Goal: Information Seeking & Learning: Learn about a topic

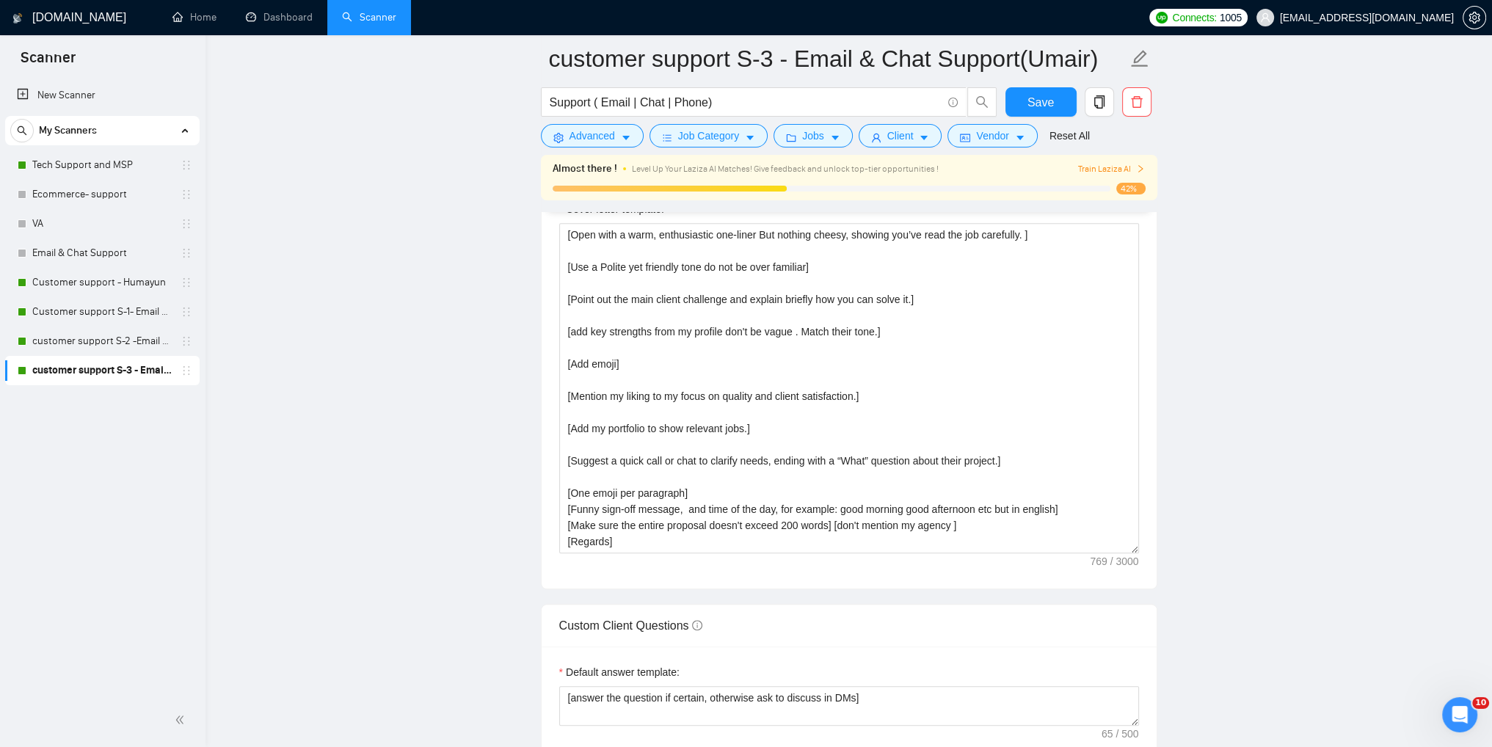
scroll to position [1670, 0]
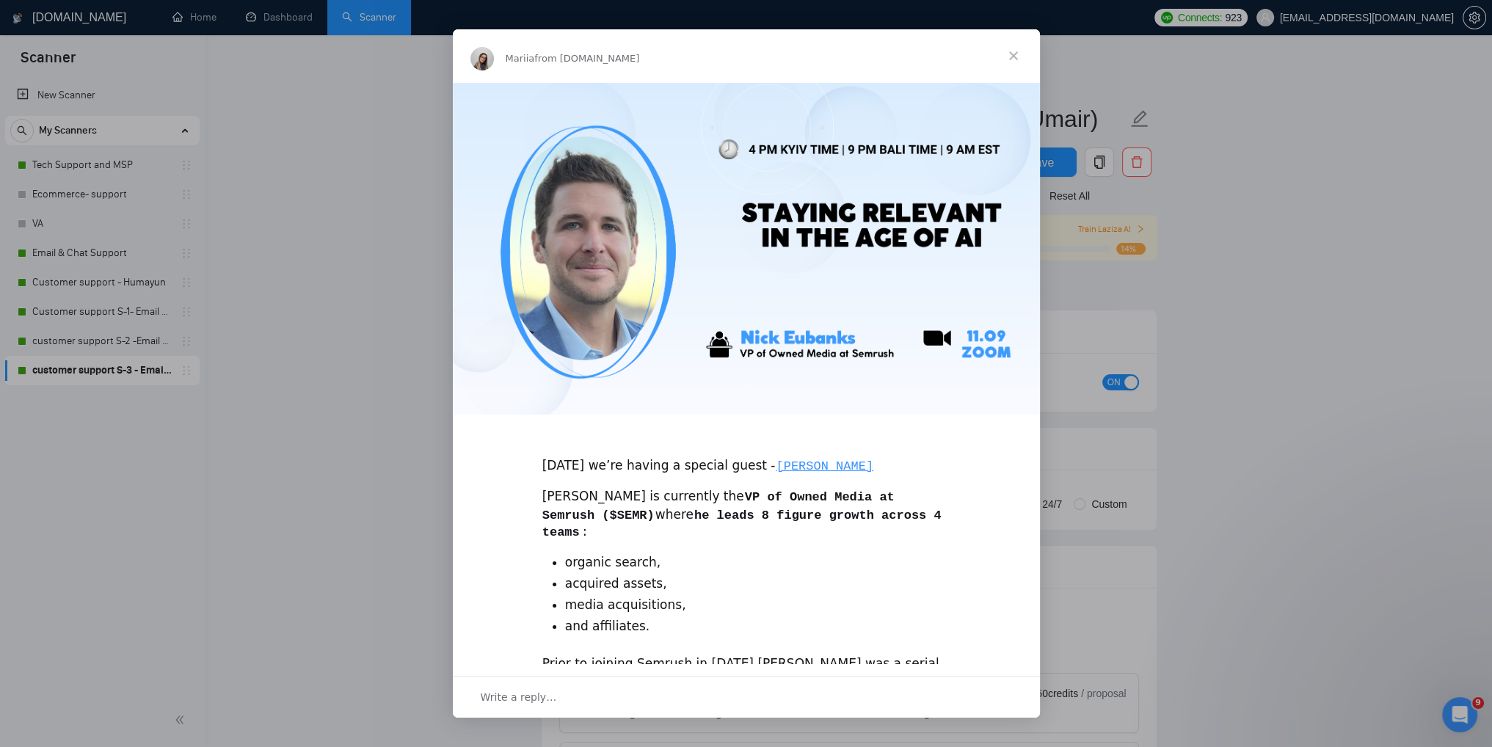
click at [1016, 57] on span "Close" at bounding box center [1013, 55] width 53 height 53
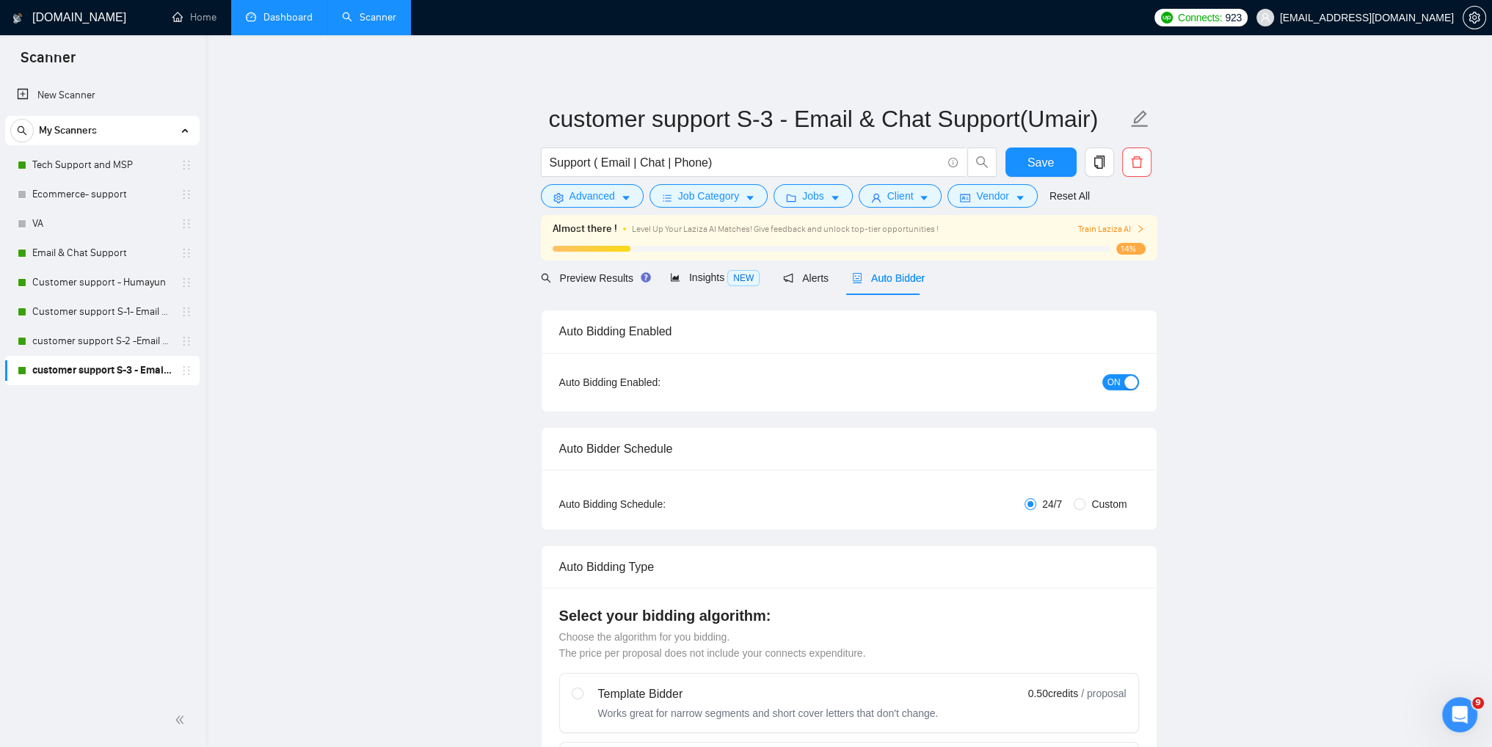
click at [267, 17] on link "Dashboard" at bounding box center [279, 17] width 67 height 12
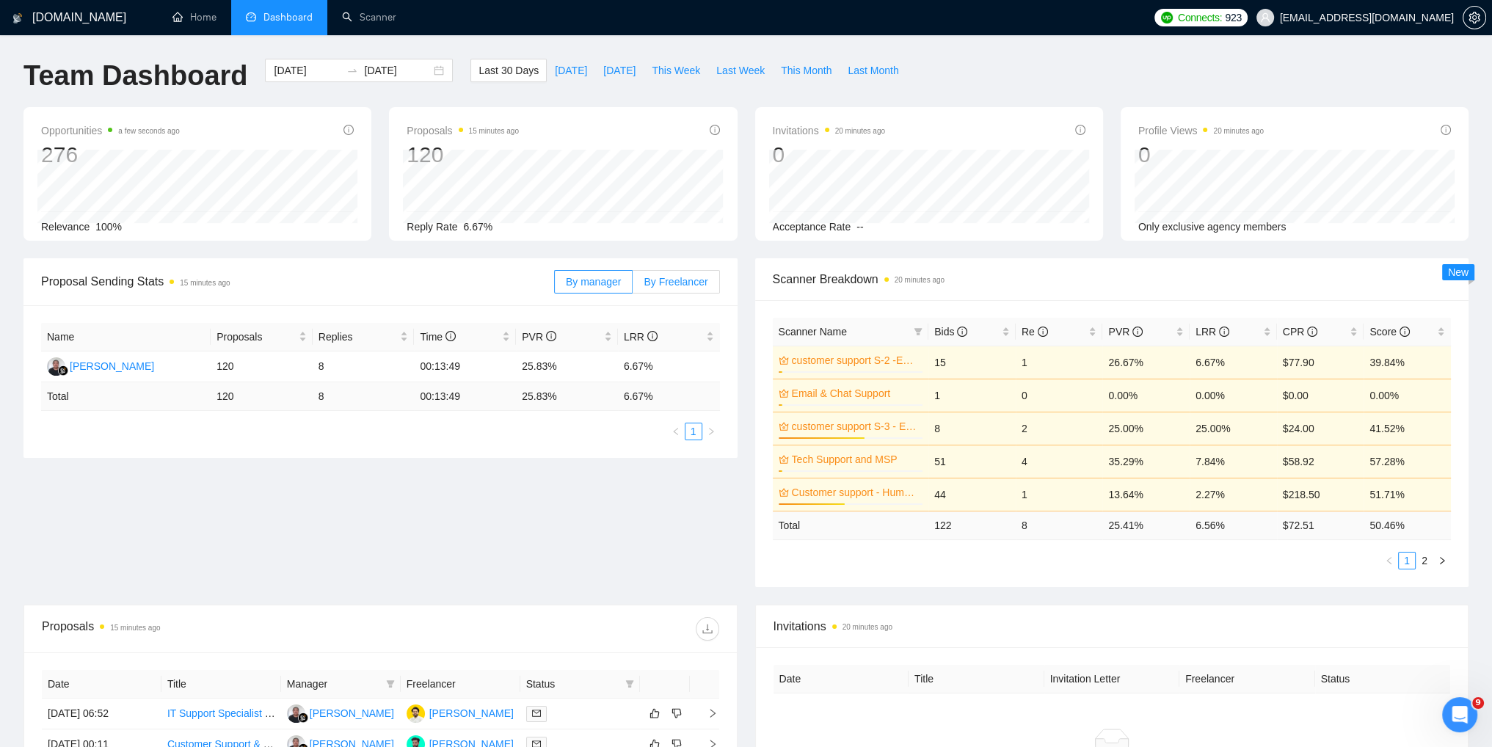
click at [669, 280] on span "By Freelancer" at bounding box center [676, 282] width 64 height 12
click at [633, 286] on input "By Freelancer" at bounding box center [633, 286] width 0 height 0
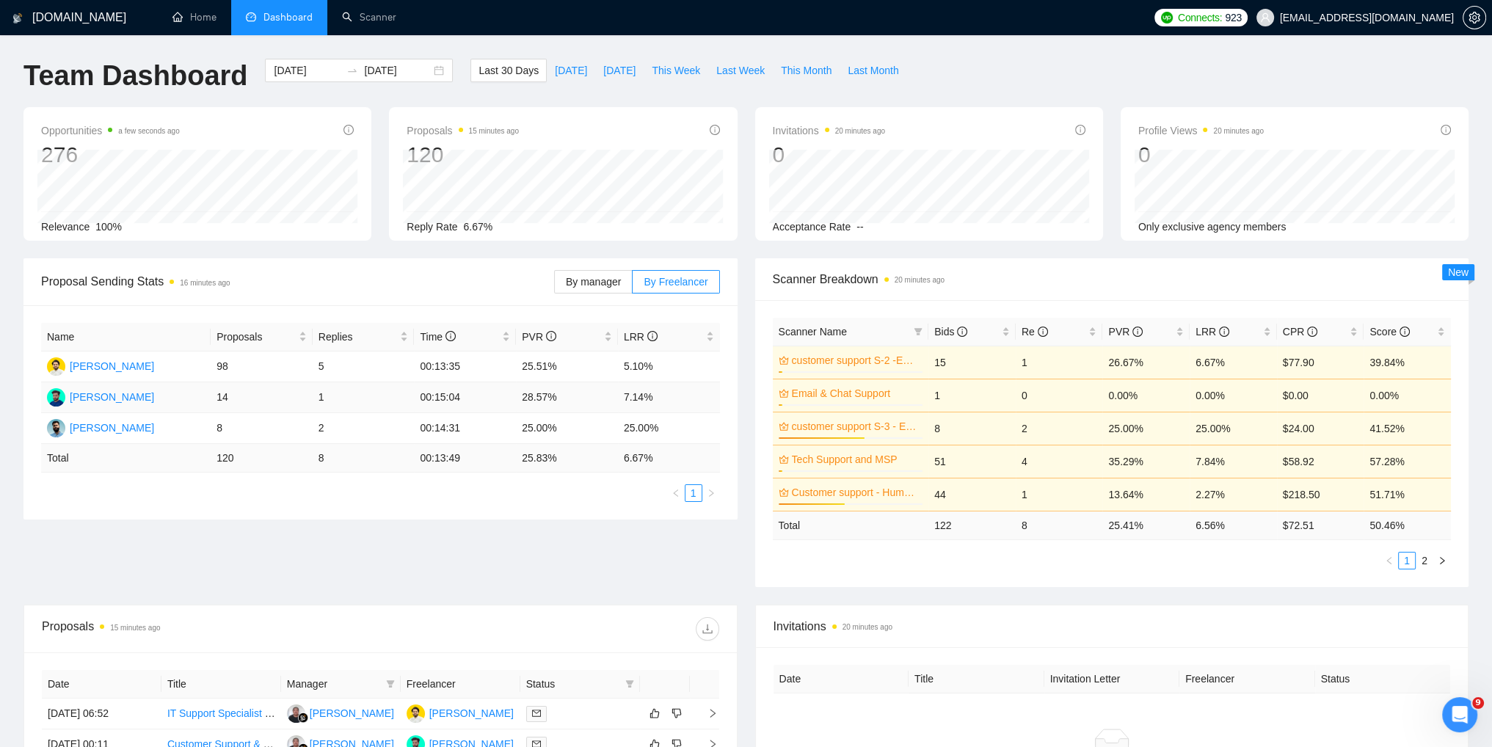
click at [319, 399] on td "1" at bounding box center [364, 397] width 102 height 31
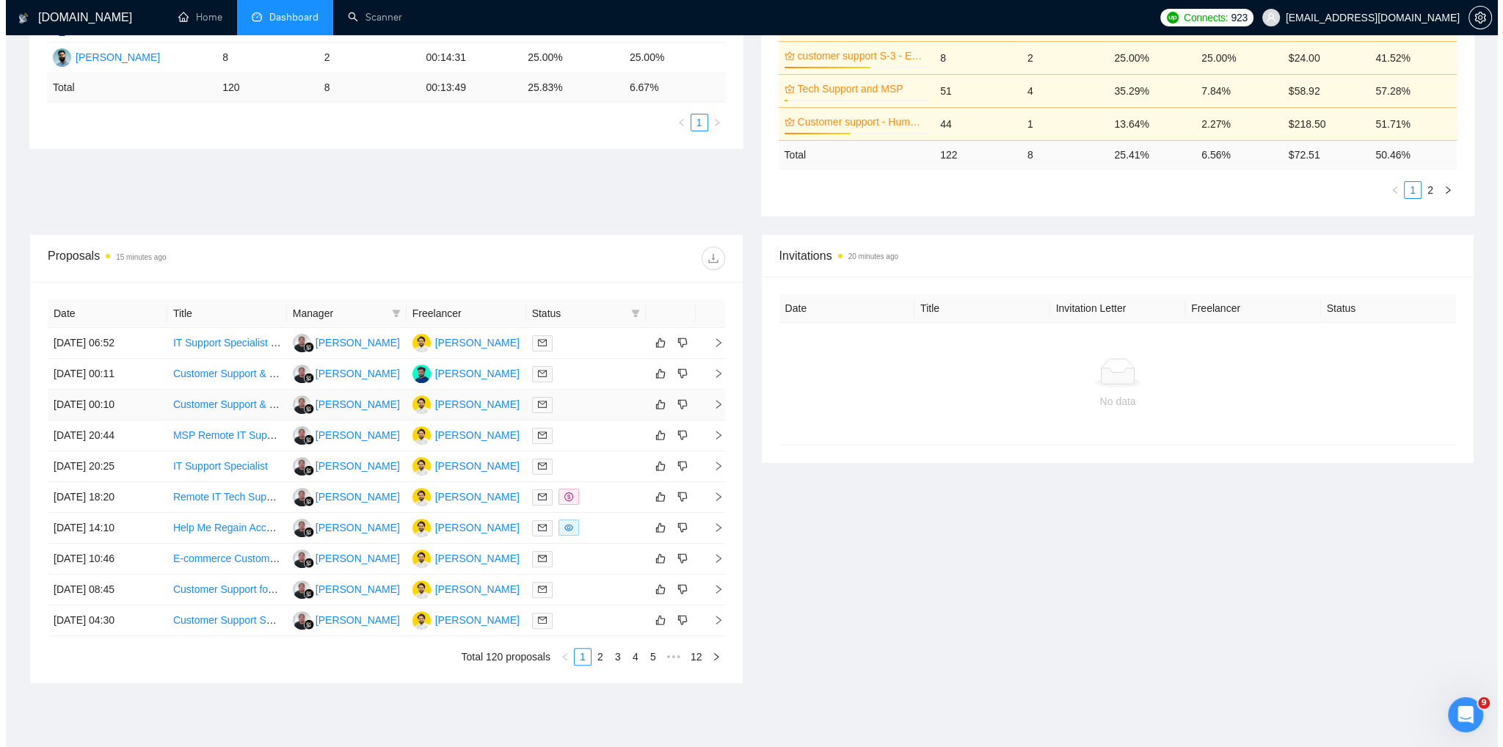
scroll to position [440, 0]
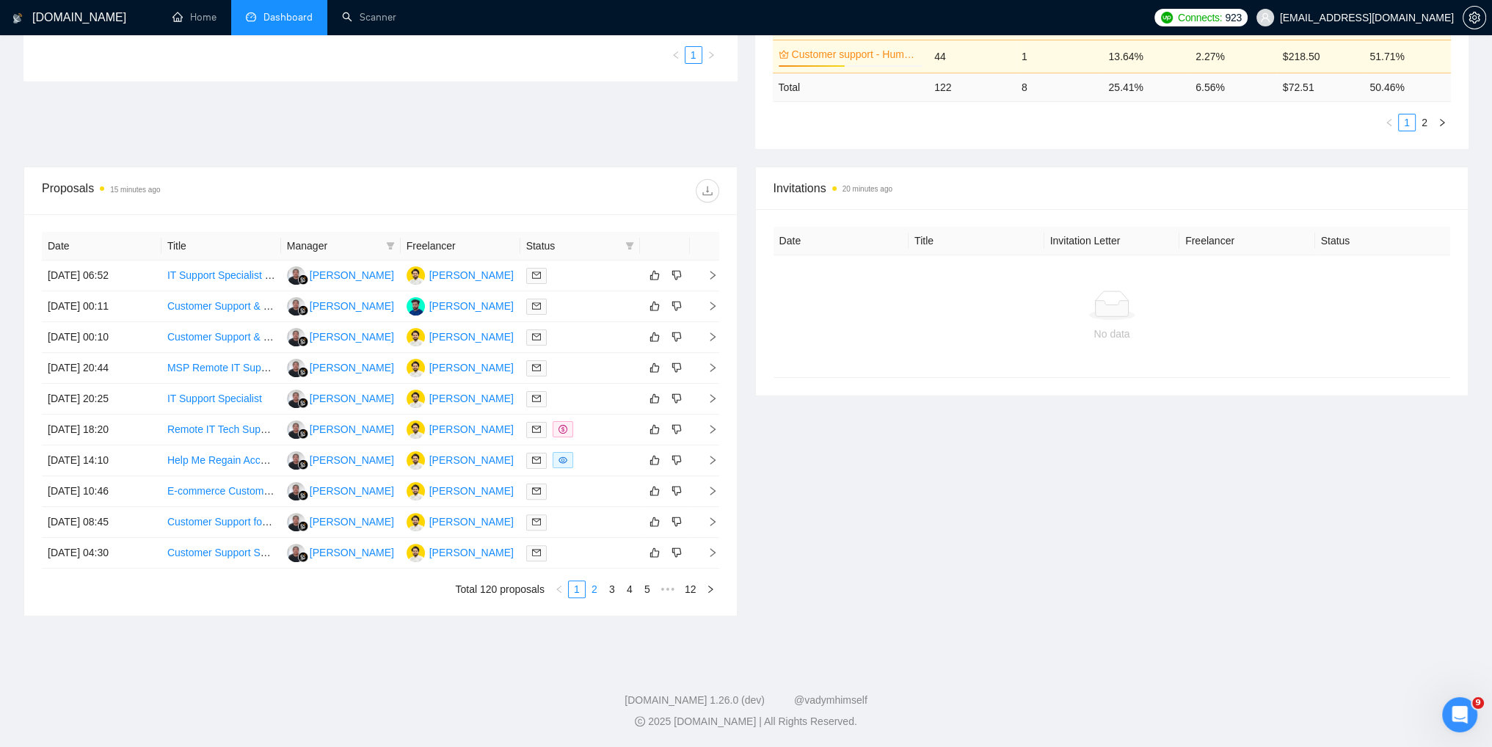
click at [594, 592] on link "2" at bounding box center [595, 589] width 16 height 16
click at [612, 592] on link "3" at bounding box center [612, 589] width 16 height 16
click at [711, 271] on icon "right" at bounding box center [713, 275] width 10 height 10
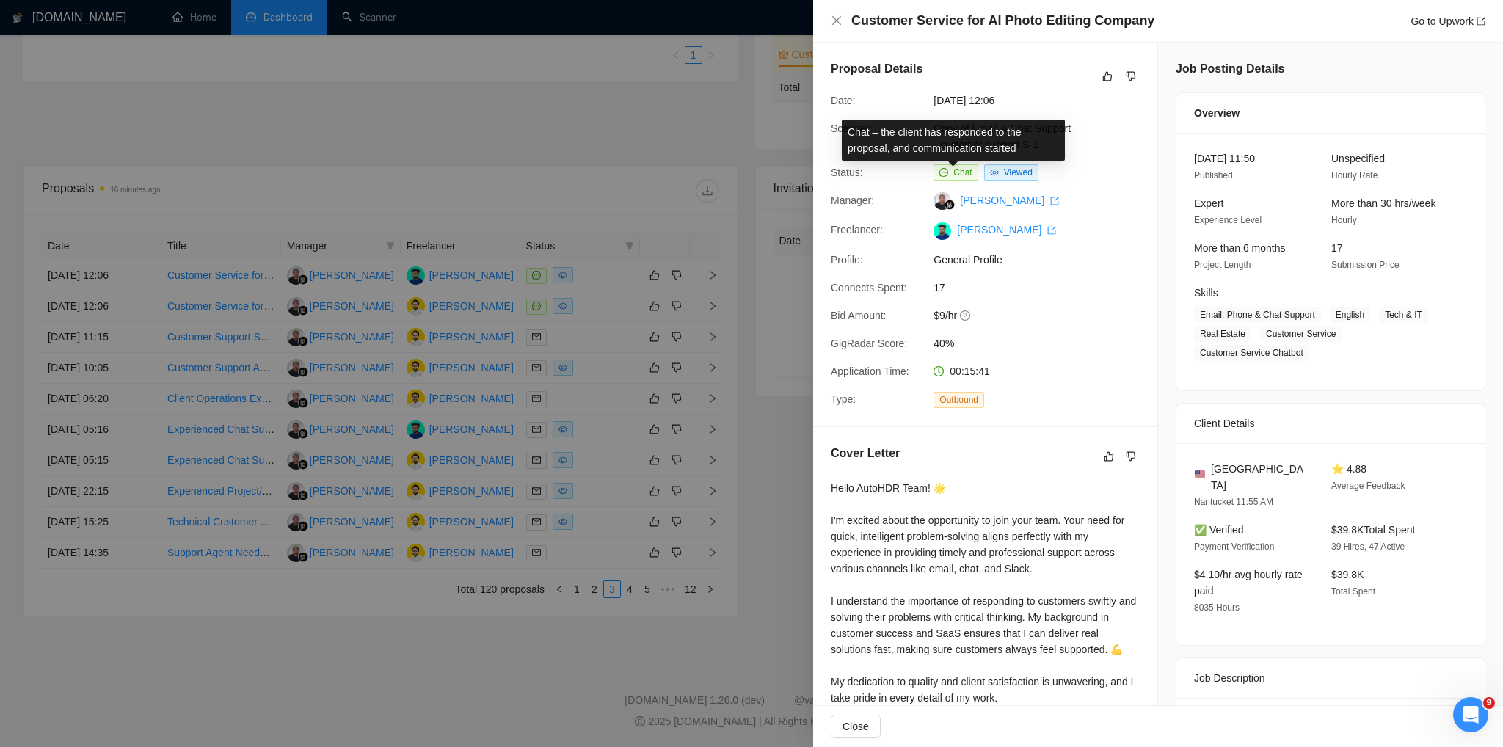
click at [957, 171] on span "Chat" at bounding box center [963, 172] width 18 height 10
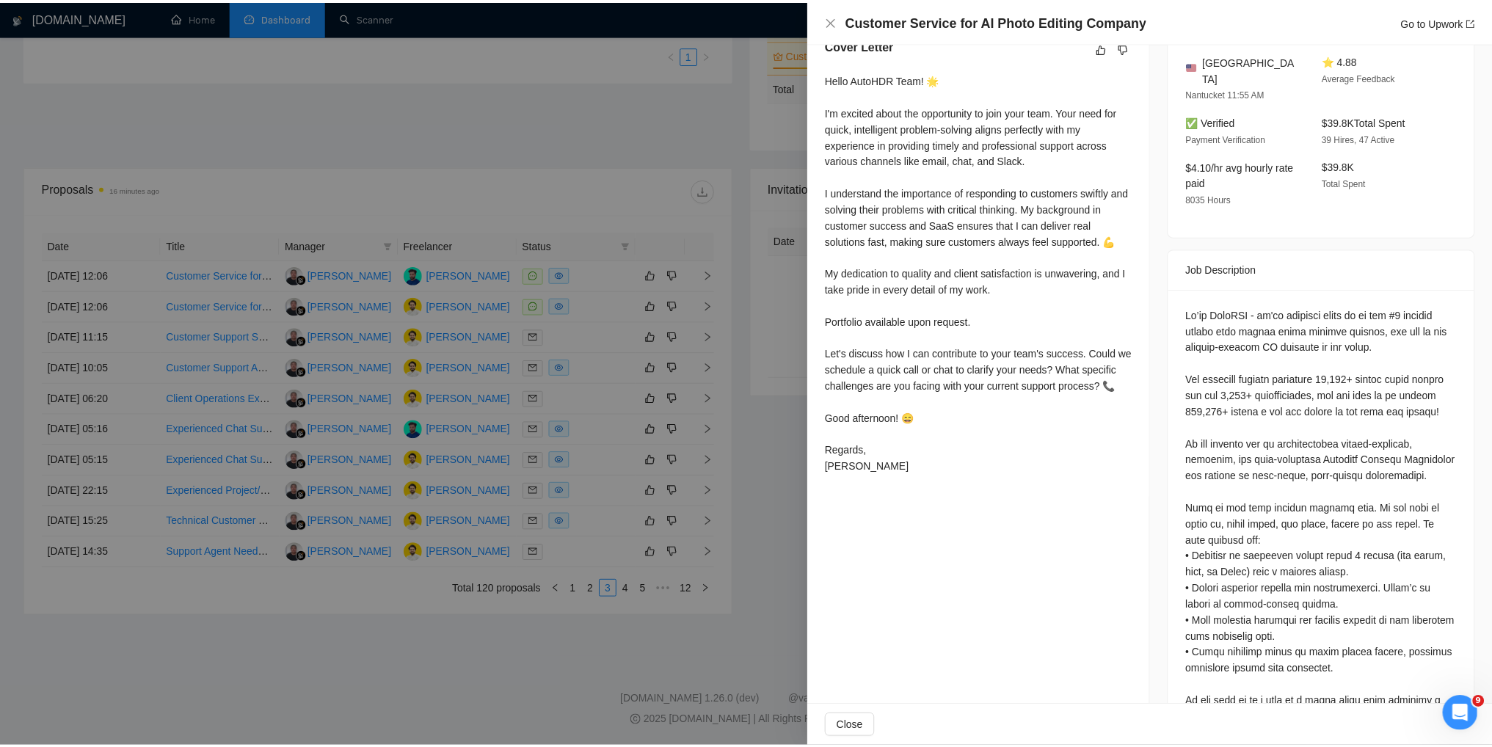
scroll to position [440, 0]
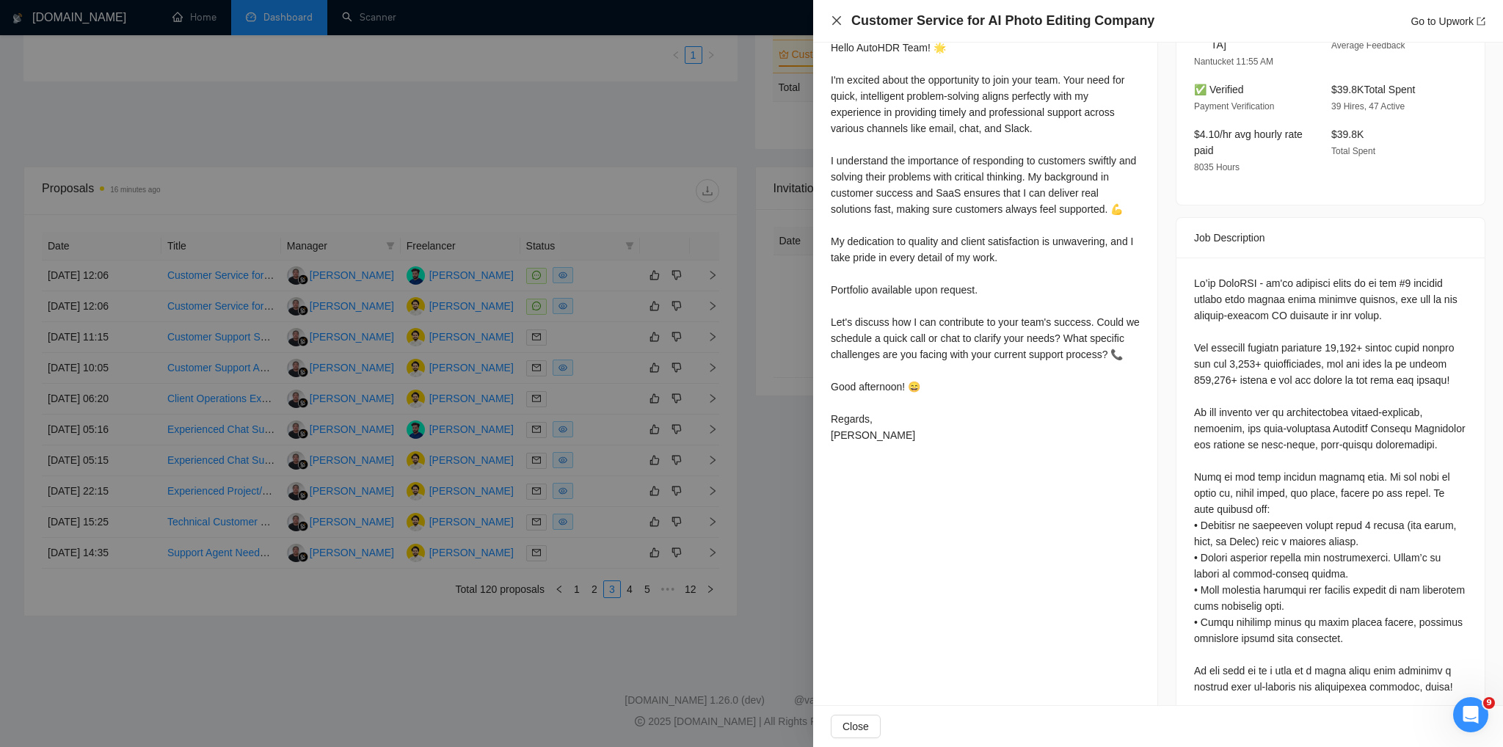
click at [835, 23] on icon "close" at bounding box center [836, 20] width 9 height 9
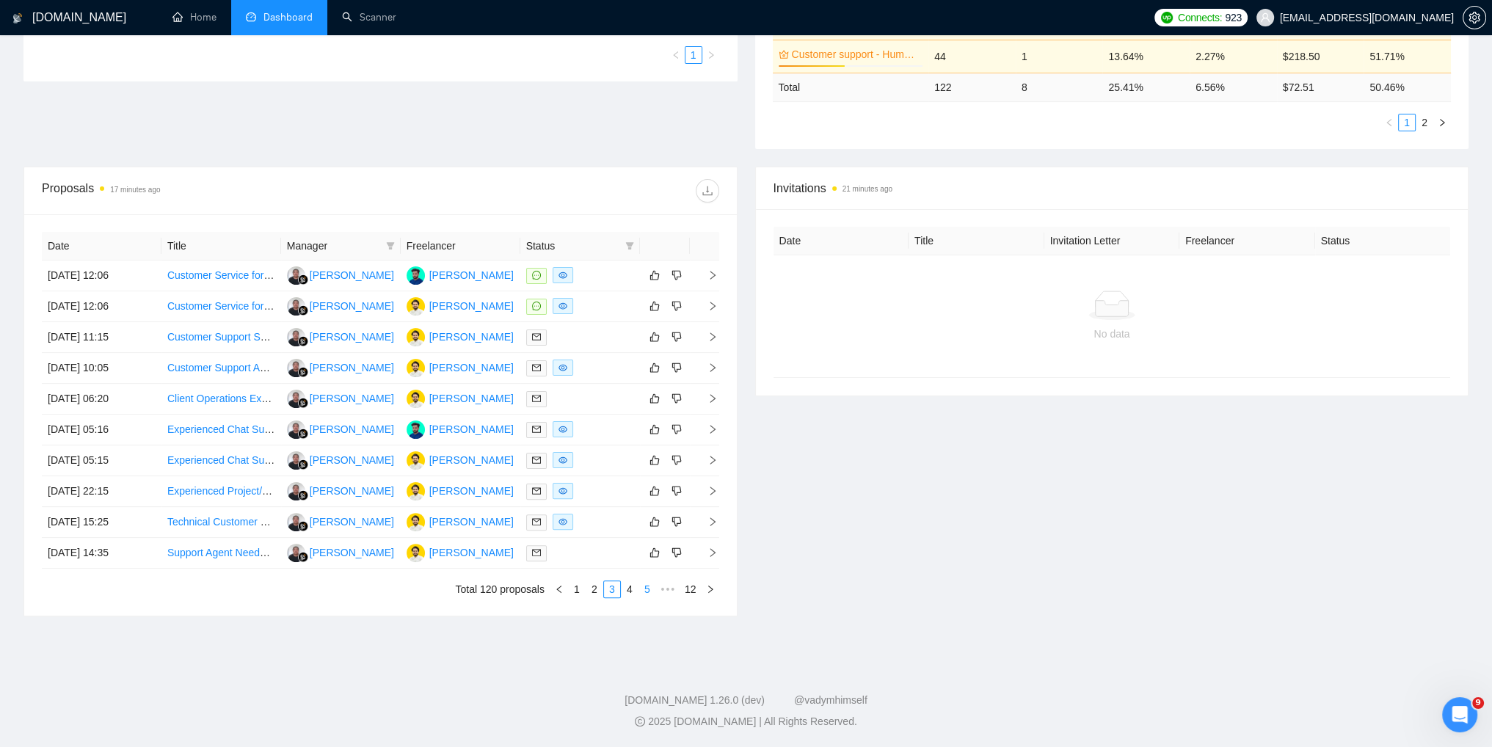
click at [643, 592] on link "5" at bounding box center [647, 589] width 16 height 16
